Goal: Information Seeking & Learning: Understand process/instructions

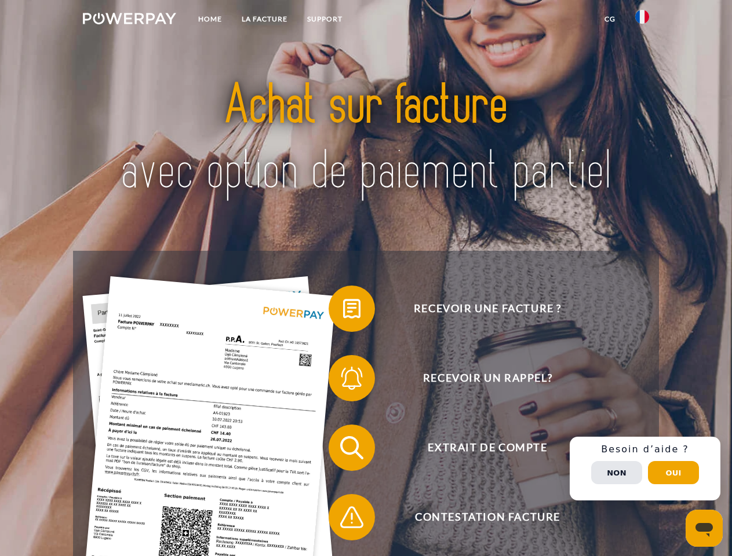
click at [129, 20] on img at bounding box center [129, 19] width 93 height 12
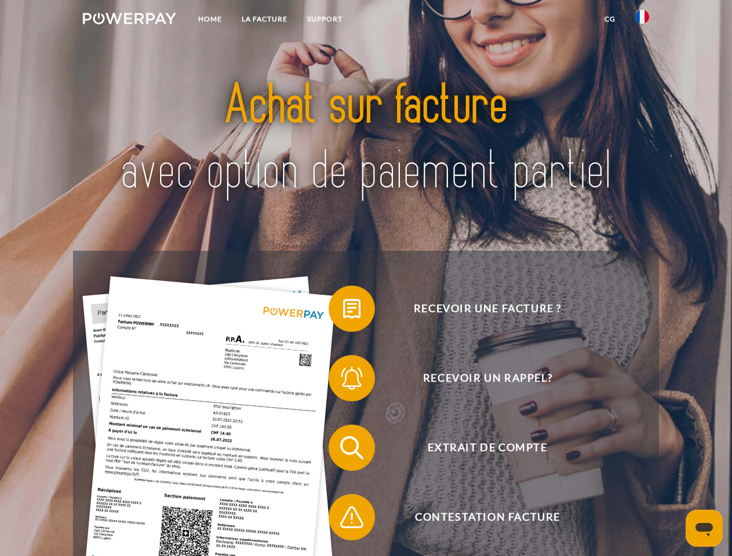
click at [642, 20] on img at bounding box center [642, 17] width 14 height 14
click at [610, 19] on link "CG" at bounding box center [610, 19] width 31 height 21
click at [343, 311] on span at bounding box center [334, 309] width 58 height 58
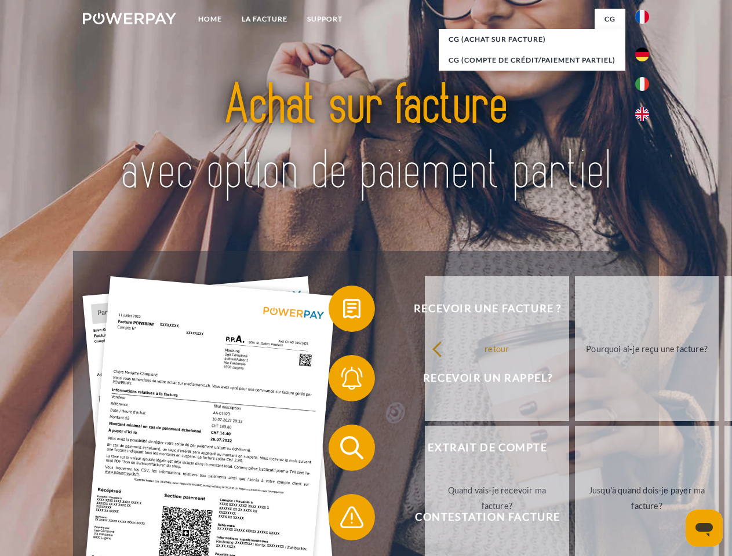
click at [343, 381] on span at bounding box center [334, 378] width 58 height 58
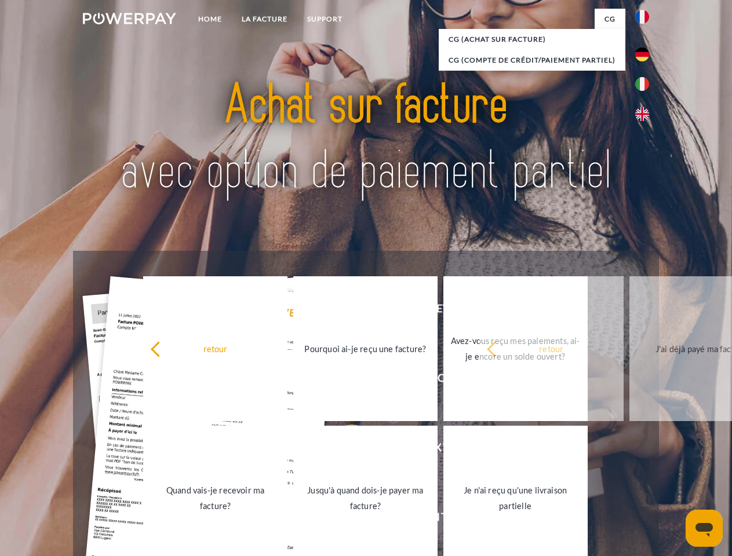
click at [343, 450] on link "Jusqu'à quand dois-je payer ma facture?" at bounding box center [365, 498] width 144 height 145
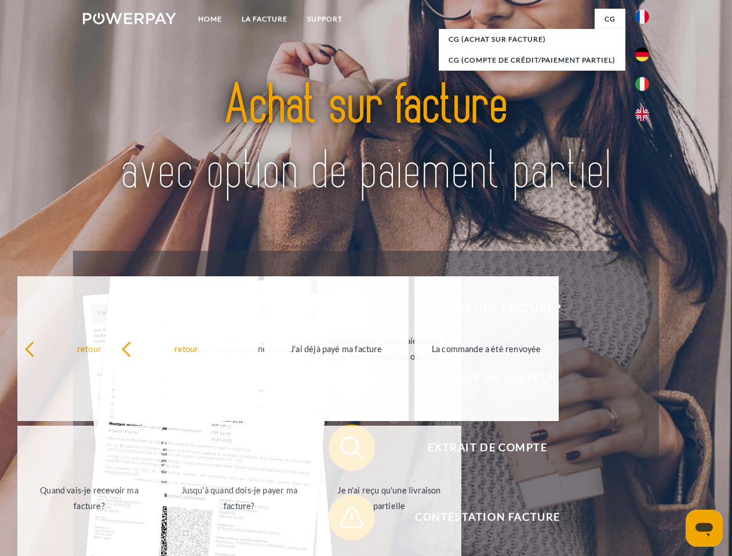
click at [343, 520] on span at bounding box center [334, 518] width 58 height 58
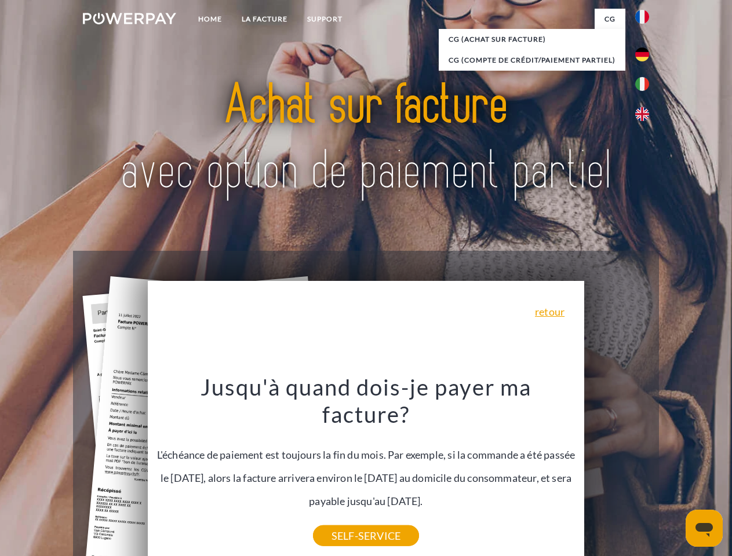
click at [645, 469] on div "Recevoir une facture ? Recevoir un rappel? Extrait de compte retour" at bounding box center [365, 483] width 585 height 464
click at [617, 471] on span "Extrait de compte" at bounding box center [487, 448] width 284 height 46
click at [673, 473] on header "Home LA FACTURE Support" at bounding box center [366, 400] width 732 height 800
